Goal: Transaction & Acquisition: Purchase product/service

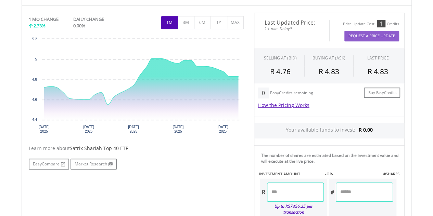
scroll to position [210, 0]
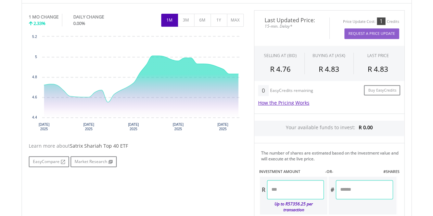
drag, startPoint x: 438, startPoint y: 32, endPoint x: 438, endPoint y: 107, distance: 75.3
click at [433, 107] on html "My Investments Invest Now New Listings Sell My Recurring Investments Pending Or…" at bounding box center [216, 82] width 433 height 584
click at [240, 23] on button "MAX" at bounding box center [235, 20] width 17 height 13
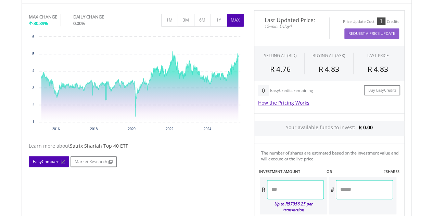
click at [55, 160] on link "EasyCompare" at bounding box center [49, 161] width 40 height 11
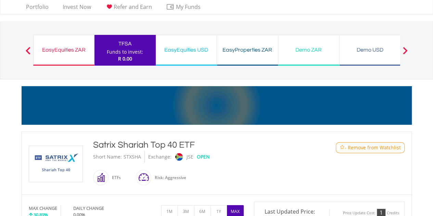
scroll to position [0, 0]
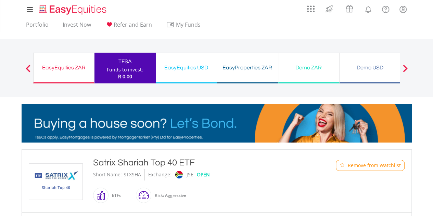
click at [29, 70] on button "Previous" at bounding box center [28, 71] width 14 height 7
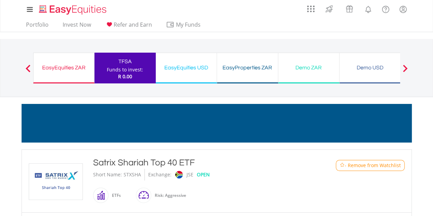
click at [29, 70] on button "Previous" at bounding box center [28, 71] width 14 height 7
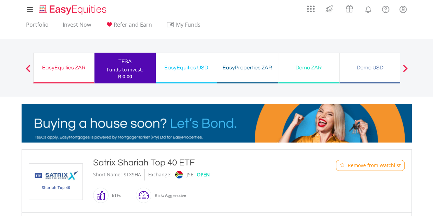
click at [143, 58] on div "TFSA" at bounding box center [125, 62] width 53 height 10
click at [68, 67] on div "EasyEquities ZAR" at bounding box center [64, 68] width 52 height 10
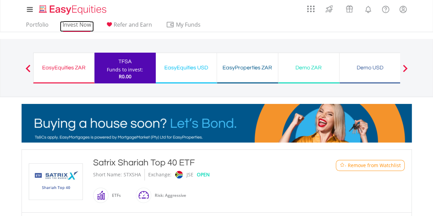
click at [71, 25] on link "Invest Now" at bounding box center [77, 26] width 34 height 11
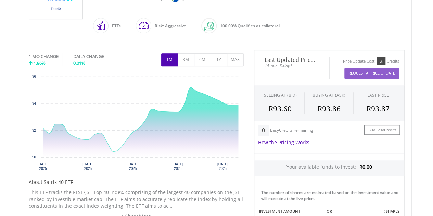
scroll to position [172, 0]
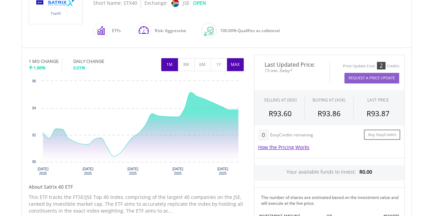
click at [242, 66] on button "MAX" at bounding box center [235, 64] width 17 height 13
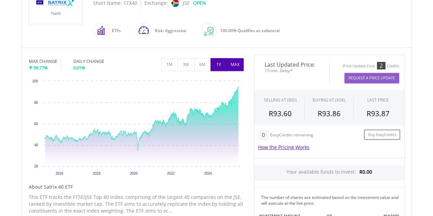
click at [221, 64] on button "1Y" at bounding box center [219, 64] width 17 height 13
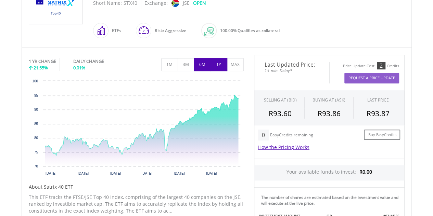
click at [202, 67] on button "6M" at bounding box center [202, 64] width 17 height 13
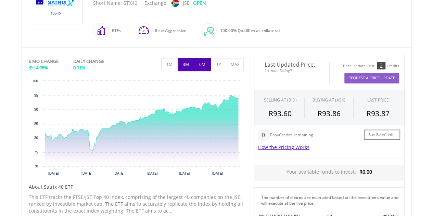
click at [189, 67] on button "3M" at bounding box center [186, 64] width 17 height 13
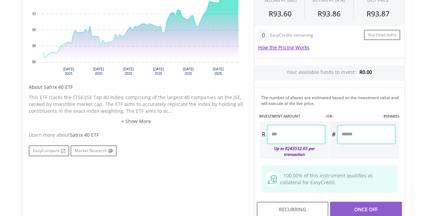
scroll to position [290, 0]
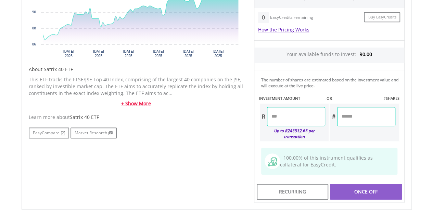
click at [148, 103] on link "+ Show More" at bounding box center [136, 103] width 215 height 7
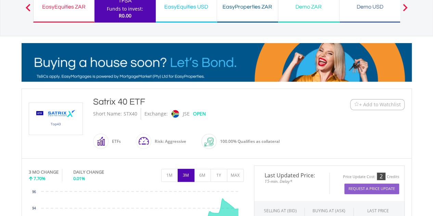
scroll to position [0, 0]
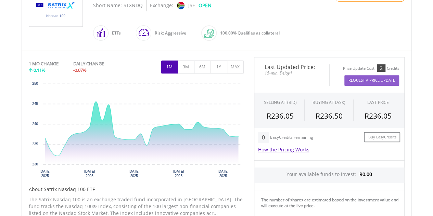
scroll to position [169, 0]
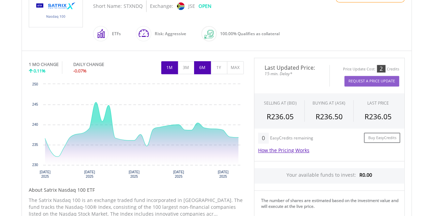
click at [198, 69] on button "6M" at bounding box center [202, 67] width 17 height 13
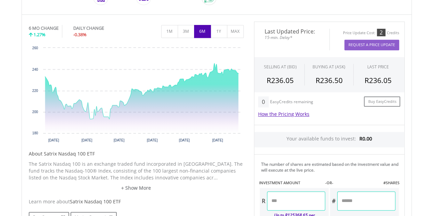
scroll to position [205, 0]
click at [238, 27] on button "MAX" at bounding box center [235, 31] width 17 height 13
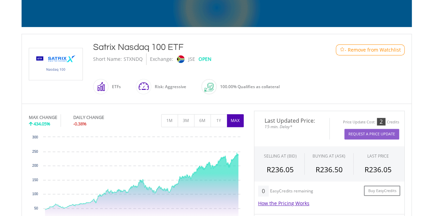
scroll to position [115, 0]
